Goal: Task Accomplishment & Management: Manage account settings

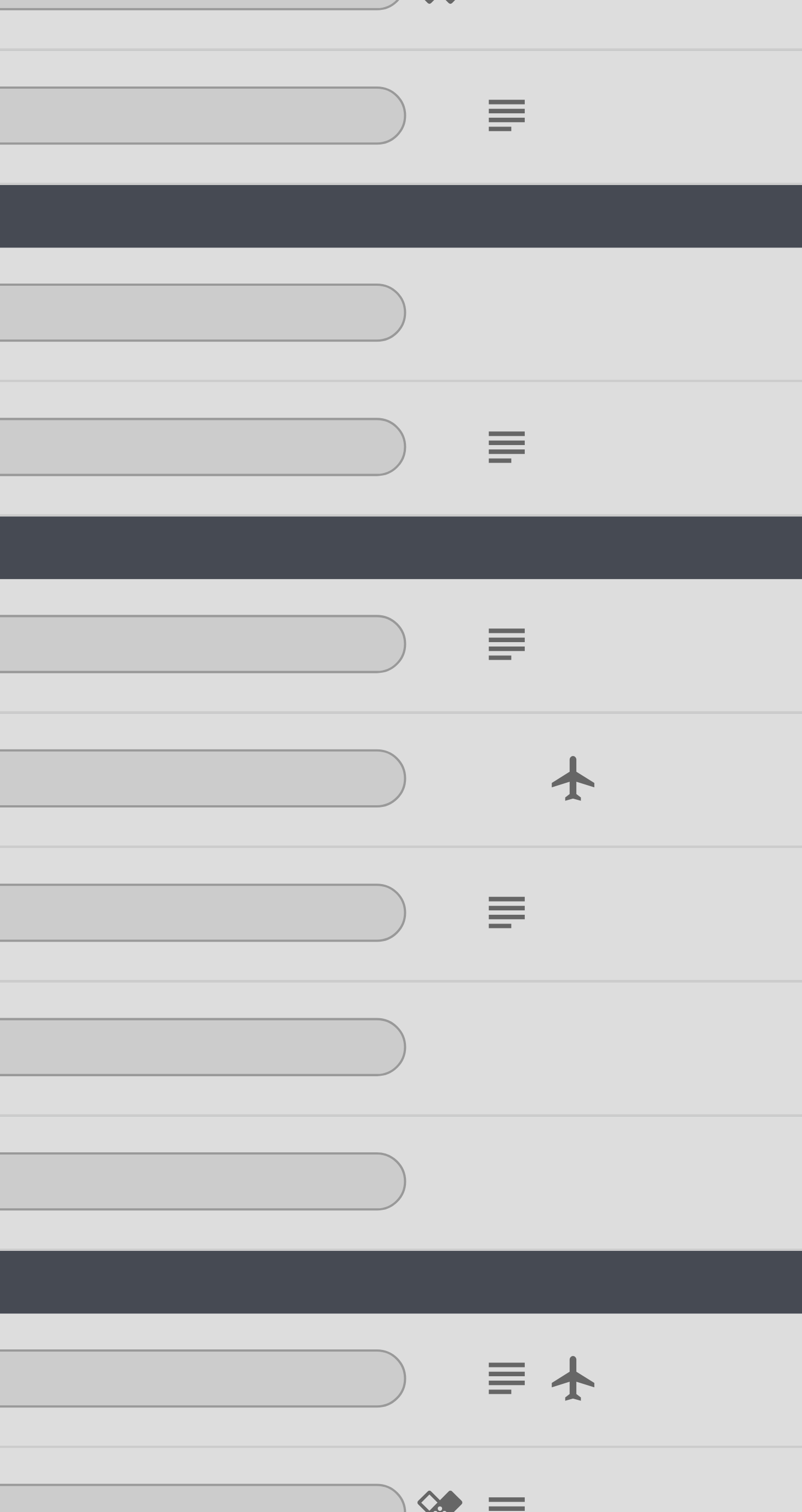
click at [530, 638] on icon "subject" at bounding box center [530, 634] width 13 height 13
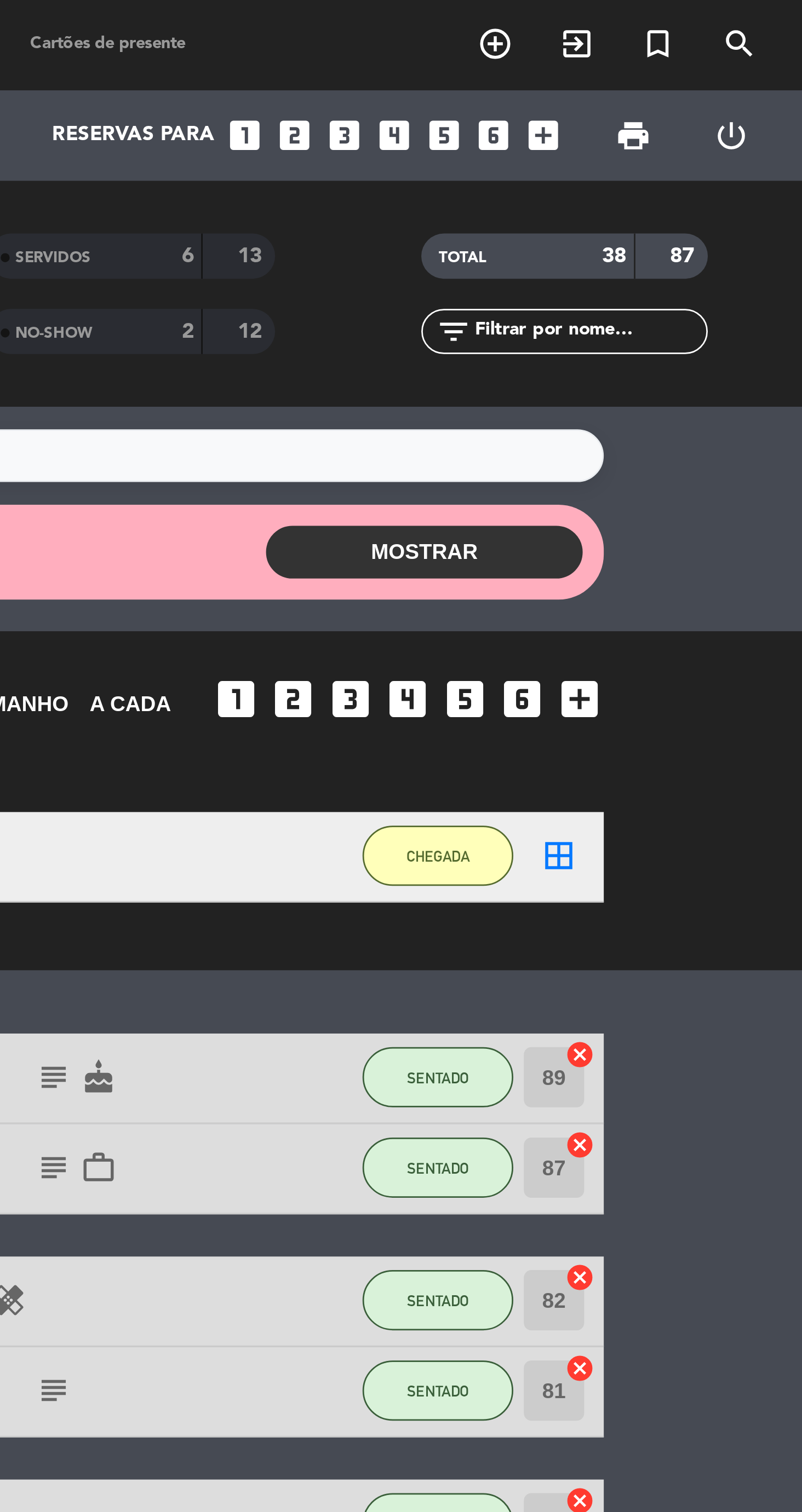
click at [673, 201] on button "MOSTRAR" at bounding box center [664, 201] width 115 height 19
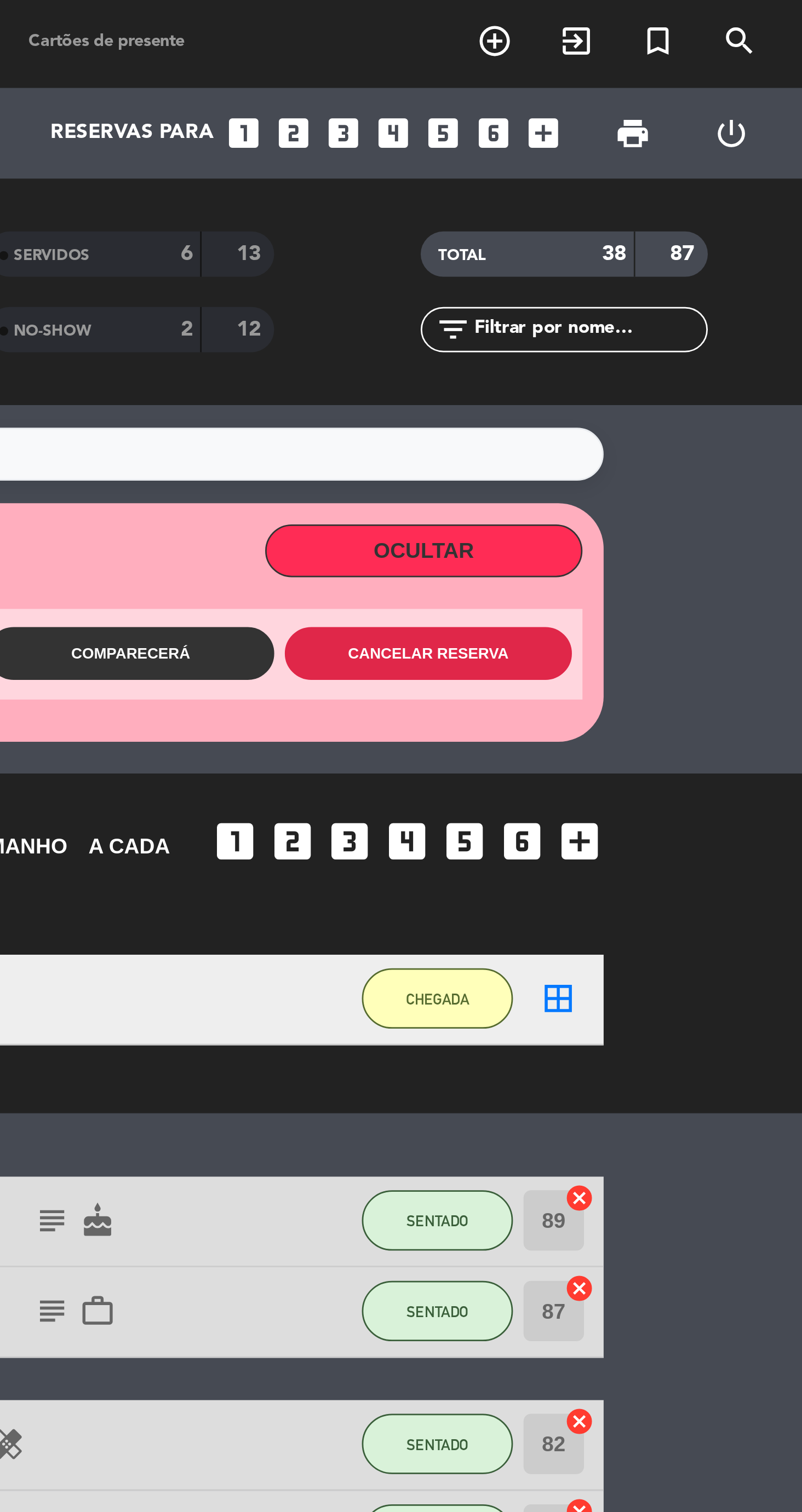
click at [685, 238] on button "Cancelar reserva" at bounding box center [666, 238] width 104 height 19
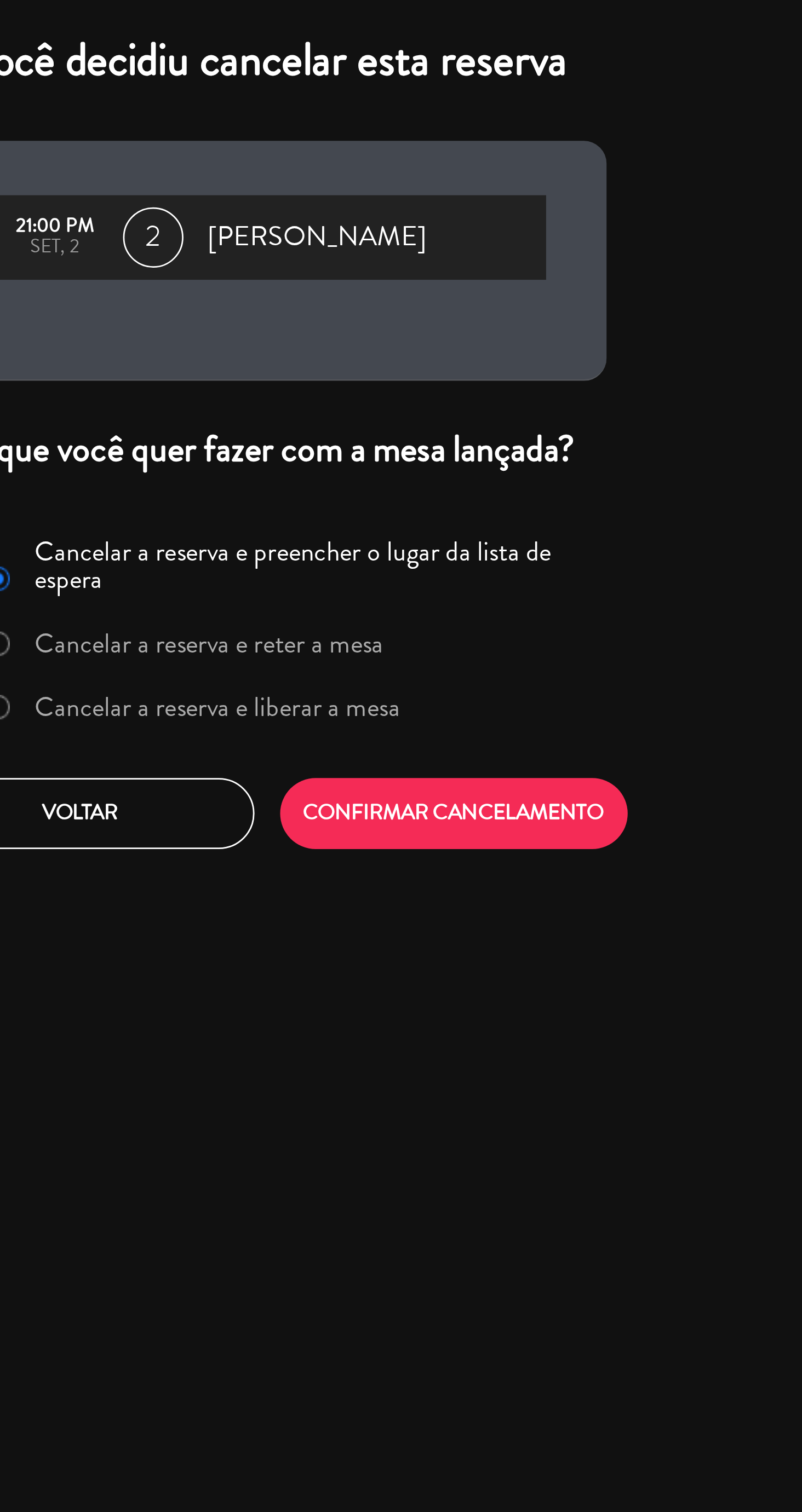
click at [409, 260] on label "Cancelar a reserva e liberar a mesa" at bounding box center [383, 257] width 132 height 10
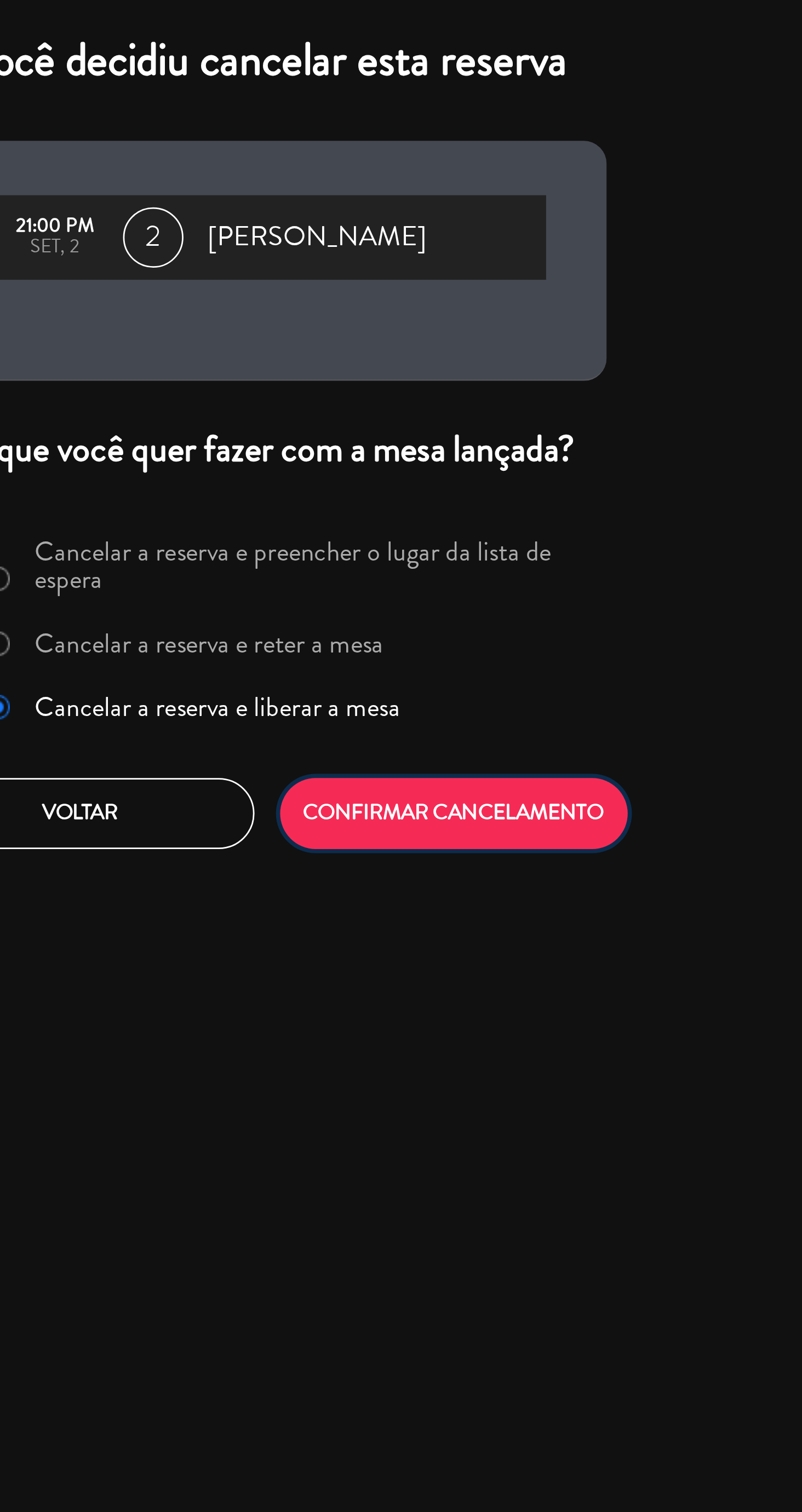
click at [467, 305] on button "CONFIRMAR CANCELAMENTO" at bounding box center [468, 296] width 126 height 26
